Goal: Transaction & Acquisition: Purchase product/service

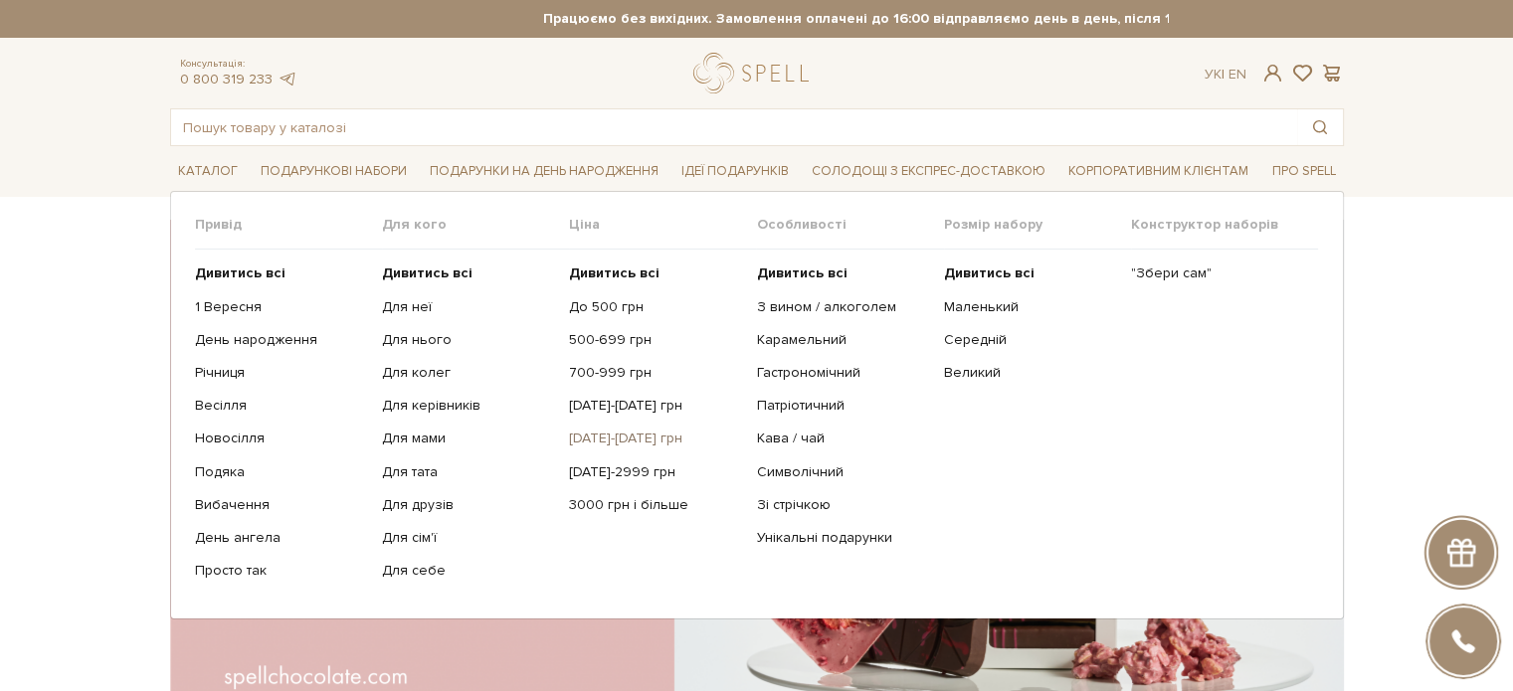
click at [623, 438] on link "[DATE]-[DATE] грн" at bounding box center [655, 439] width 172 height 18
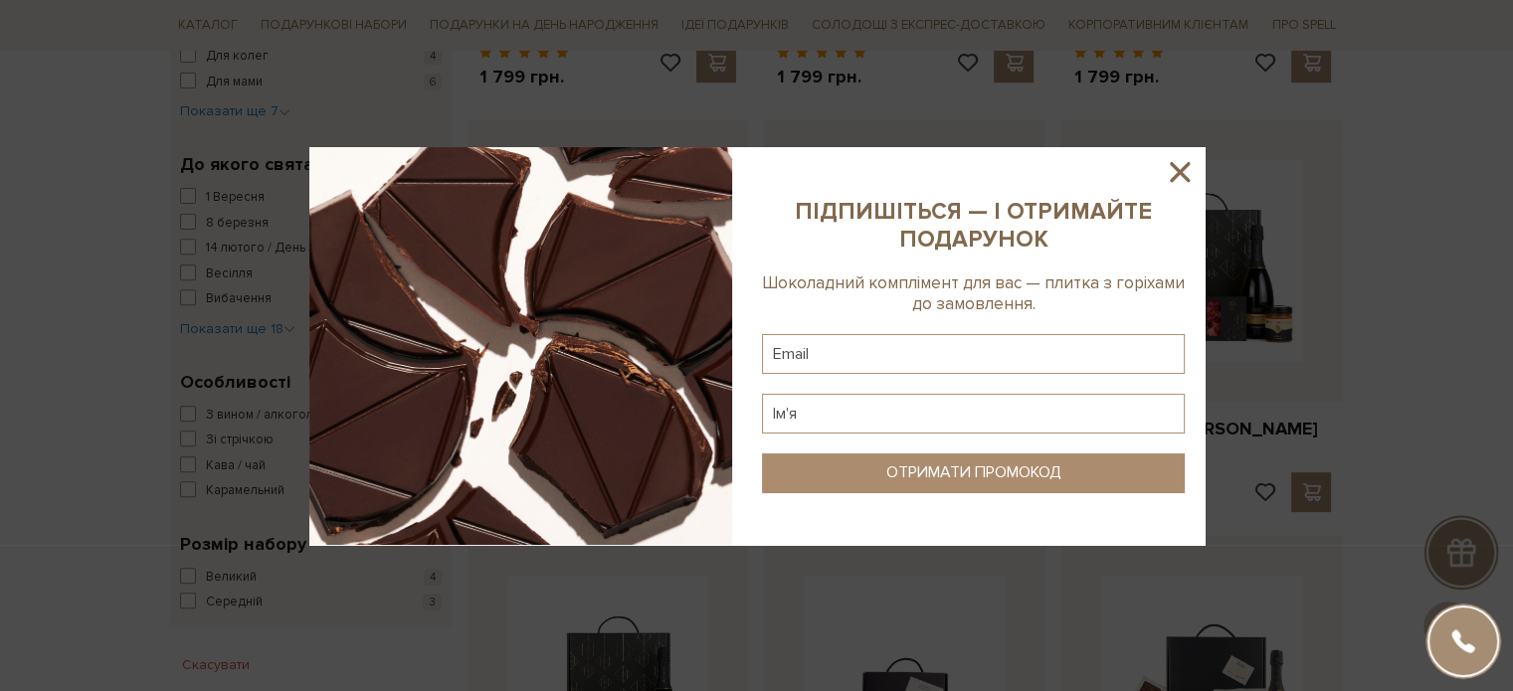
scroll to position [696, 0]
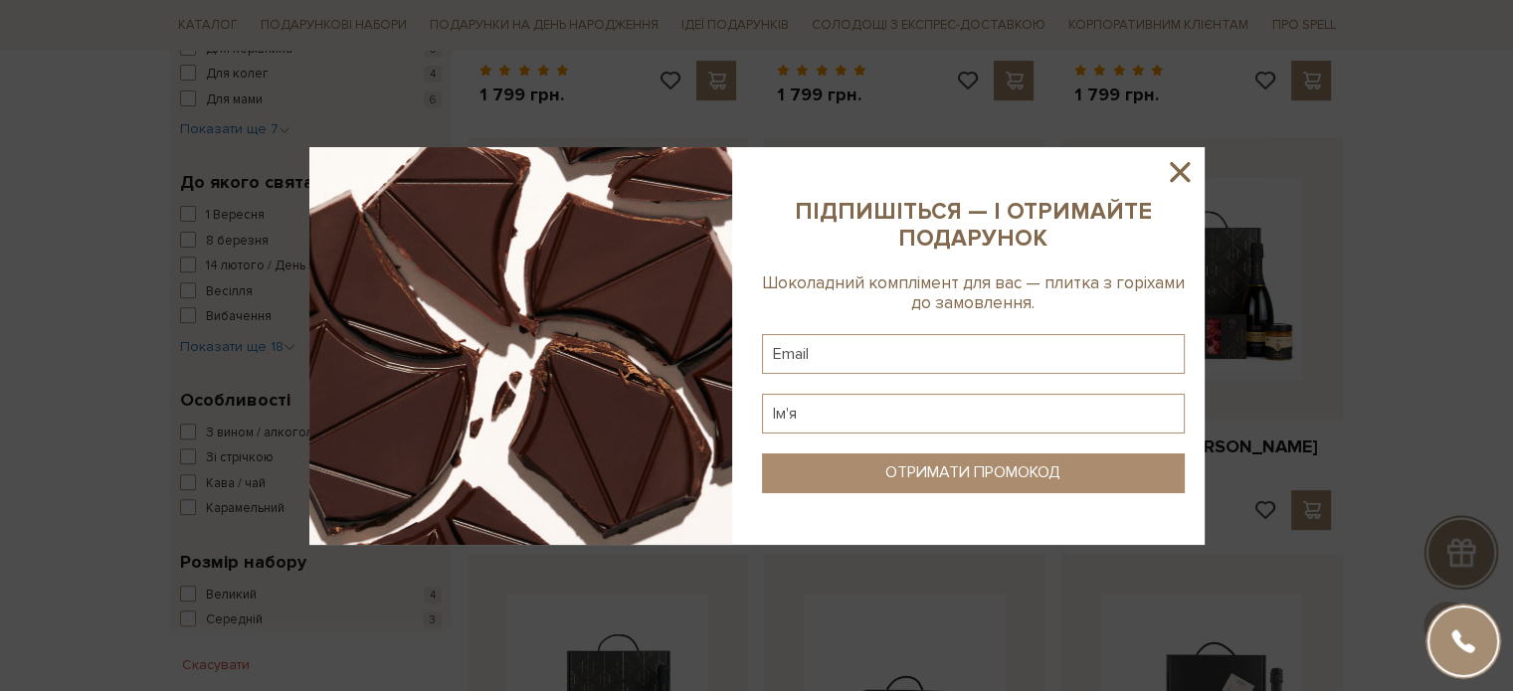
click at [1172, 172] on icon at bounding box center [1180, 172] width 34 height 34
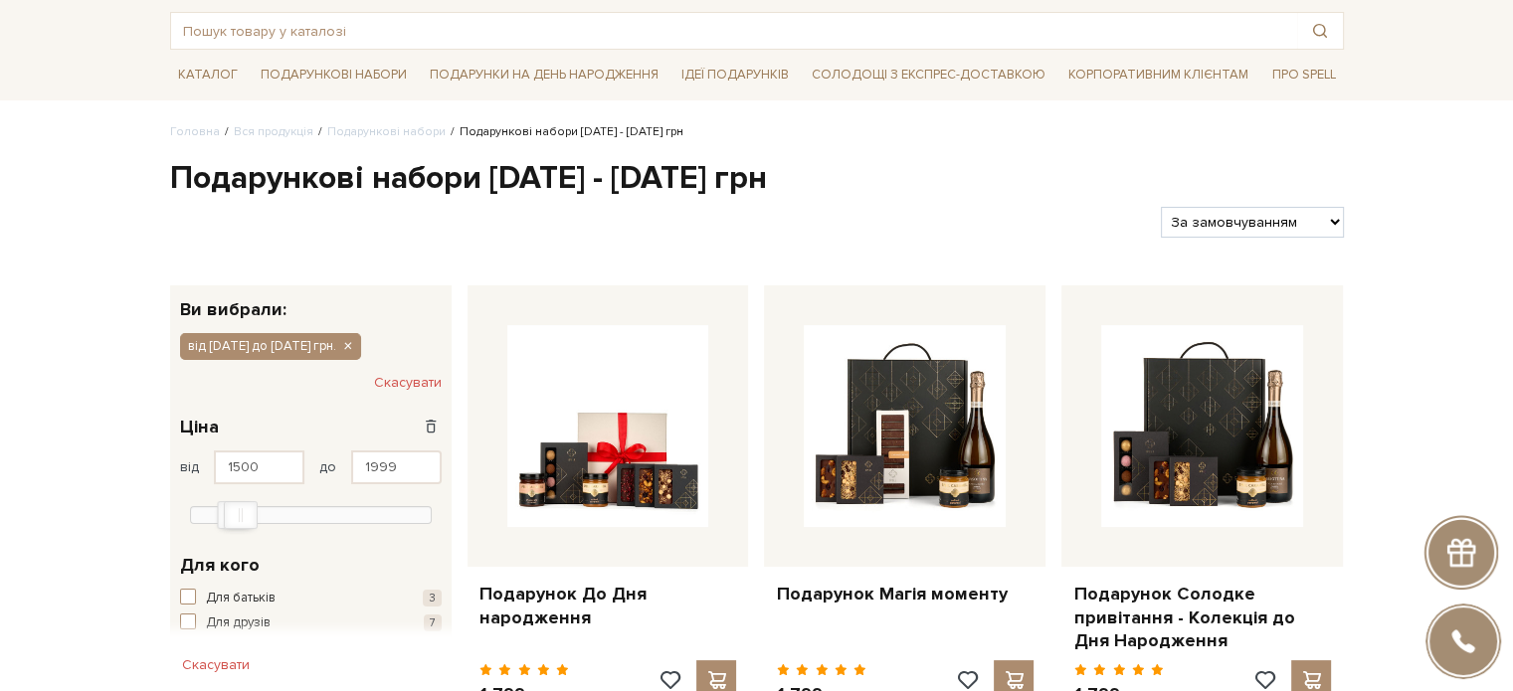
scroll to position [99, 0]
